Goal: Leave review/rating: Leave review/rating

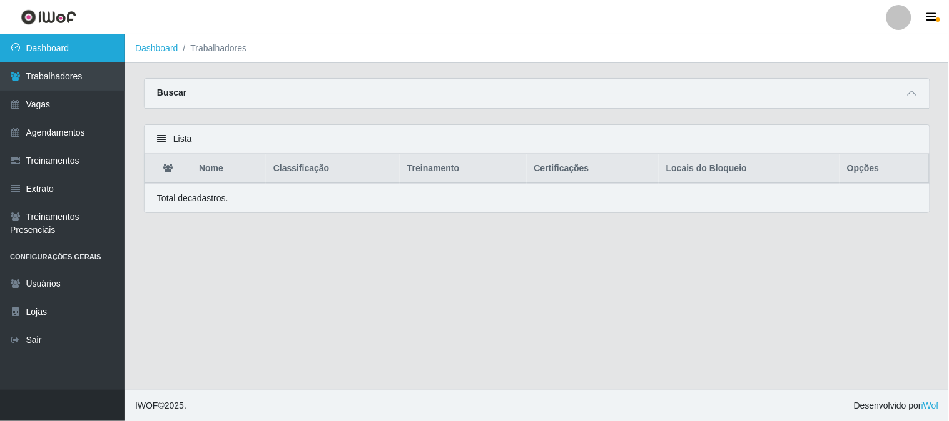
click at [91, 51] on link "Dashboard" at bounding box center [62, 48] width 125 height 28
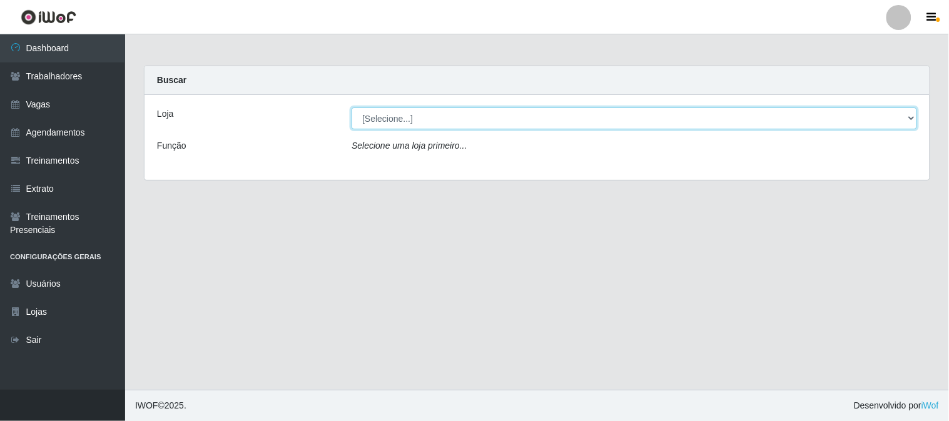
drag, startPoint x: 423, startPoint y: 118, endPoint x: 423, endPoint y: 126, distance: 8.8
click at [423, 118] on select "[Selecione...] Sapore D'[GEOGRAPHIC_DATA]" at bounding box center [633, 119] width 565 height 22
select select "266"
click at [351, 108] on select "[Selecione...] Sapore D'[GEOGRAPHIC_DATA]" at bounding box center [633, 119] width 565 height 22
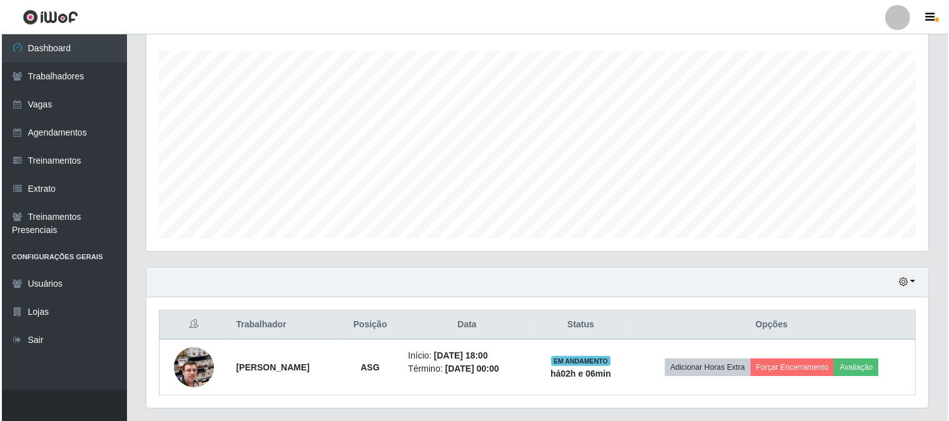
scroll to position [241, 0]
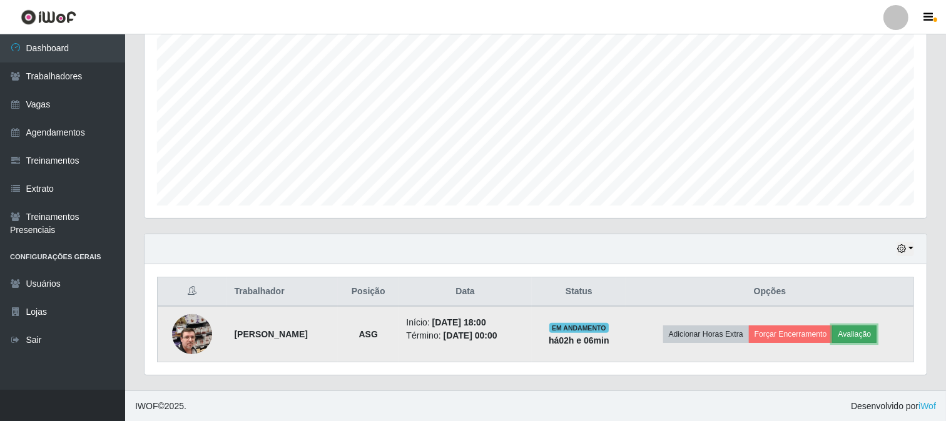
click at [876, 330] on button "Avaliação" at bounding box center [854, 335] width 44 height 18
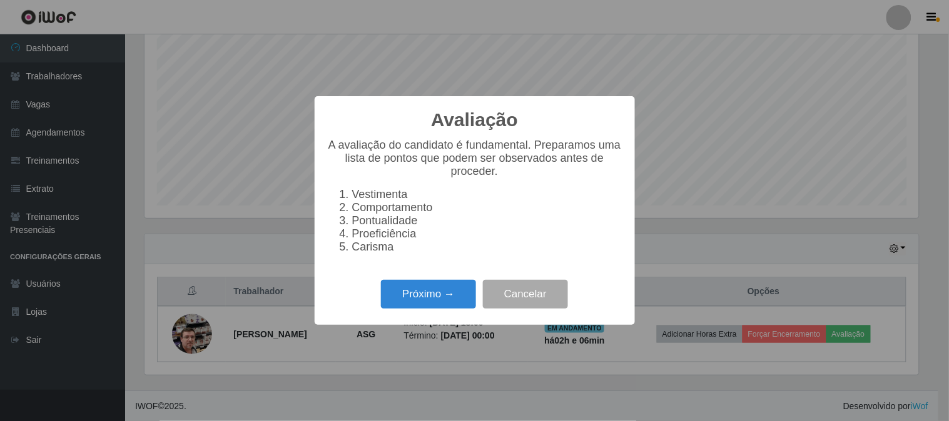
scroll to position [259, 774]
click at [440, 293] on button "Próximo →" at bounding box center [428, 294] width 95 height 29
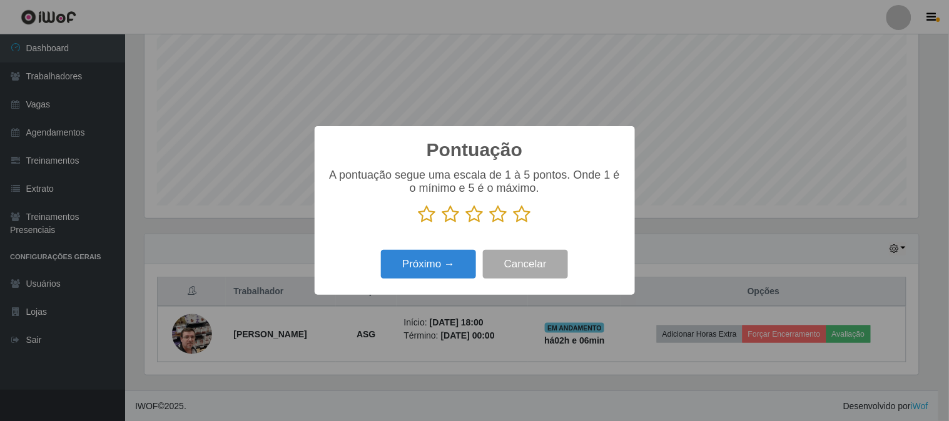
click at [519, 214] on icon at bounding box center [522, 214] width 18 height 19
click at [513, 224] on input "radio" at bounding box center [513, 224] width 0 height 0
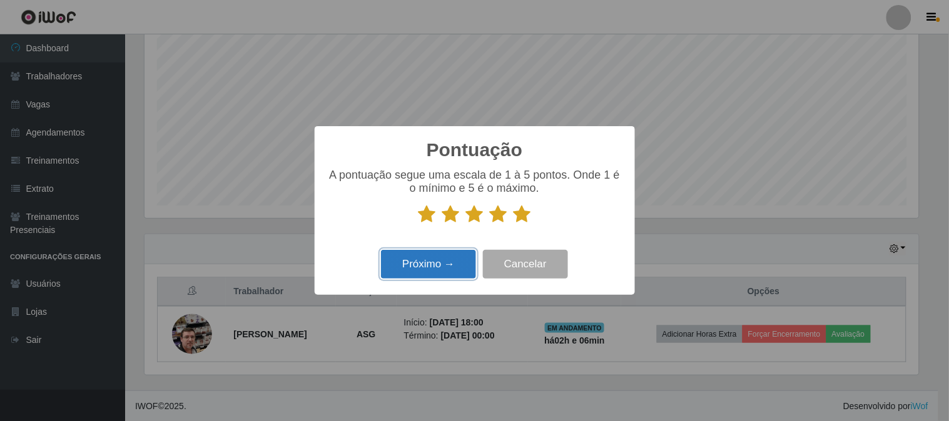
click at [457, 264] on button "Próximo →" at bounding box center [428, 264] width 95 height 29
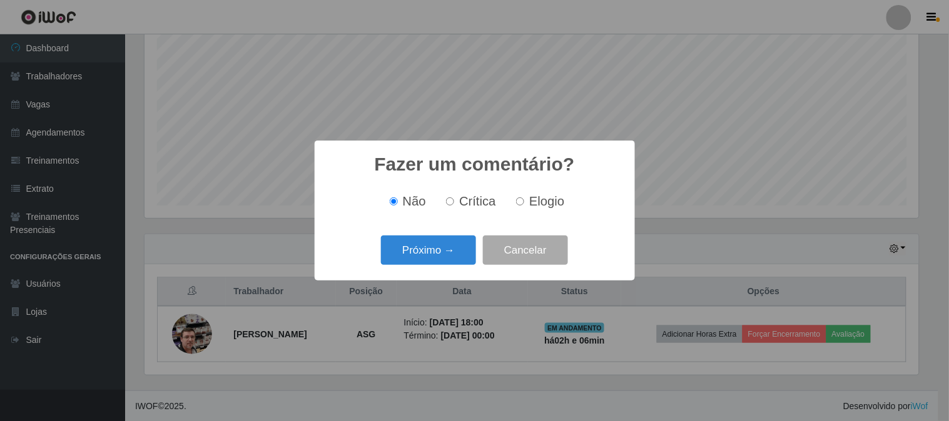
scroll to position [625096, 624582]
click at [529, 208] on span "Elogio" at bounding box center [546, 201] width 35 height 14
click at [524, 206] on input "Elogio" at bounding box center [520, 202] width 8 height 8
radio input "true"
click at [468, 248] on button "Próximo →" at bounding box center [428, 250] width 95 height 29
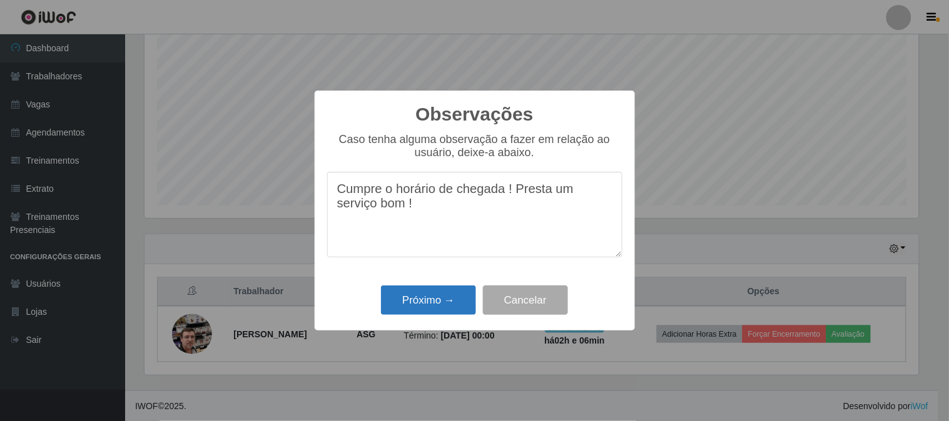
type textarea "Cumpre o horário de chegada ! Presta um serviço bom !"
click at [411, 306] on button "Próximo →" at bounding box center [428, 300] width 95 height 29
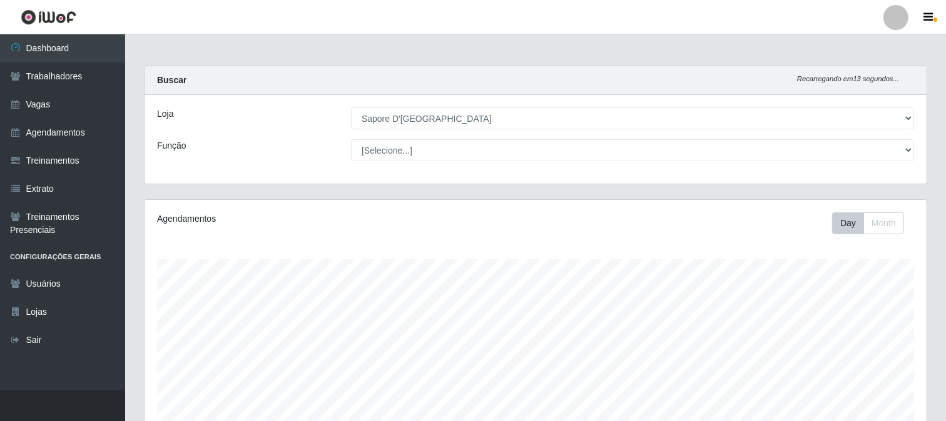
scroll to position [241, 0]
